Goal: Task Accomplishment & Management: Complete application form

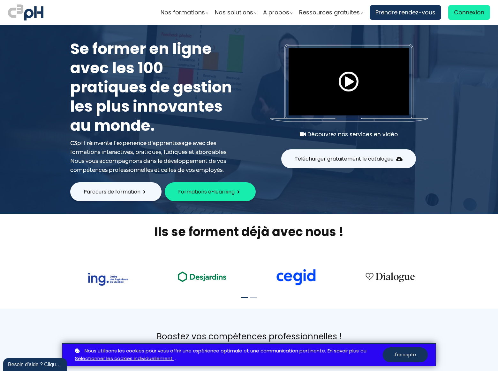
scroll to position [3168, 0]
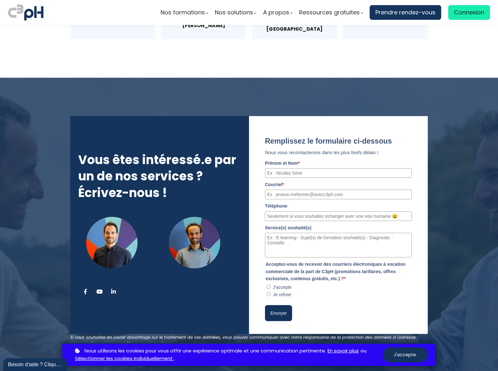
click at [269, 284] on input "J'accepte" at bounding box center [269, 286] width 4 height 4
radio input "true"
click at [269, 292] on refuse"] "Je refuse" at bounding box center [269, 294] width 4 height 4
radio refuse"] "true"
type input "Stephens"
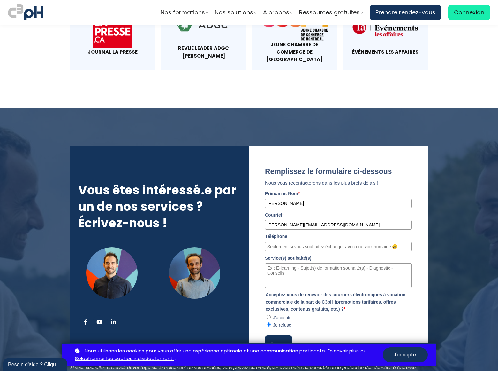
type input "rick-stephens@dominatebanners.com"
type input "8054002077"
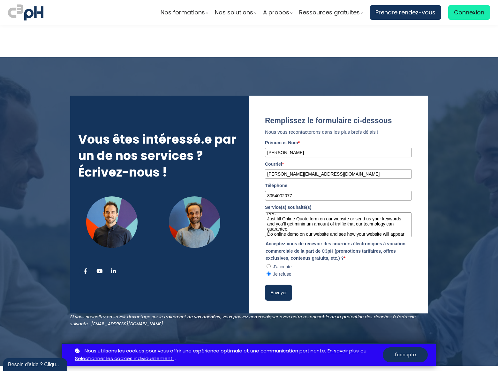
scroll to position [14, 0]
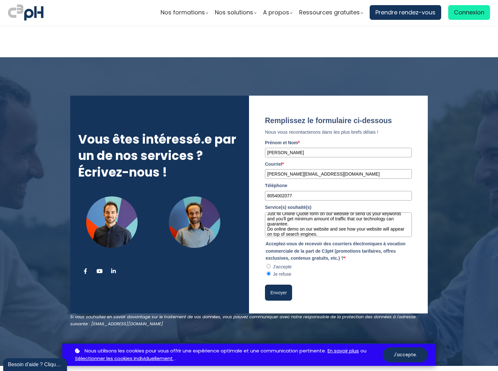
type textarea "We can place your website on top position in search engines without PPC. Just f…"
click at [279, 284] on button "Envoyer" at bounding box center [278, 292] width 27 height 16
